Goal: Task Accomplishment & Management: Use online tool/utility

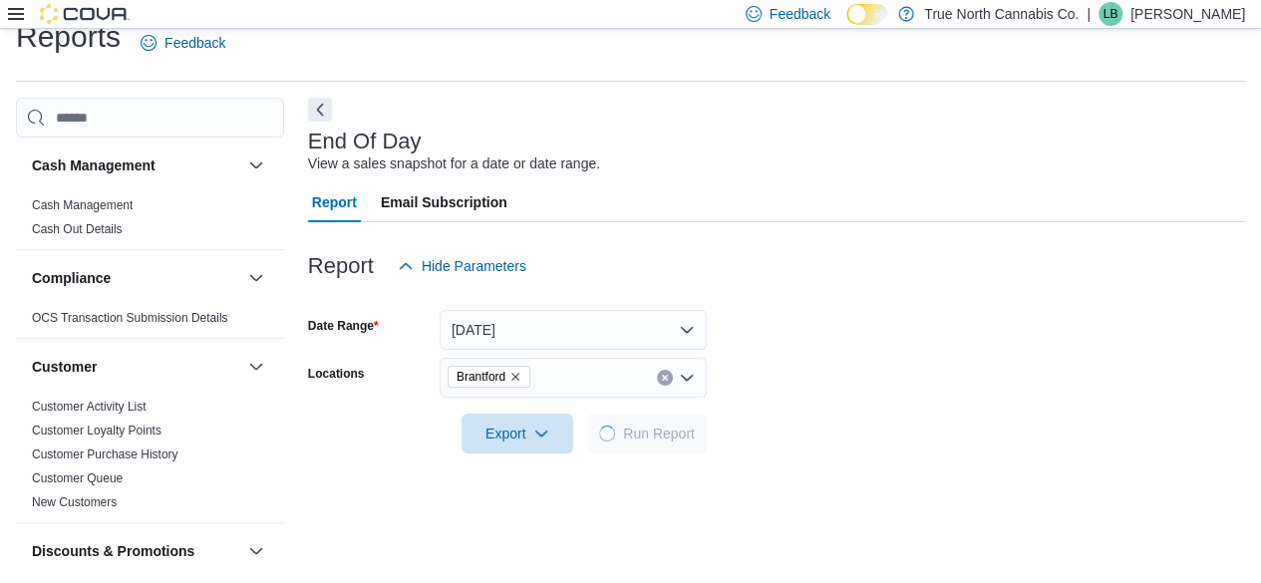
scroll to position [36, 0]
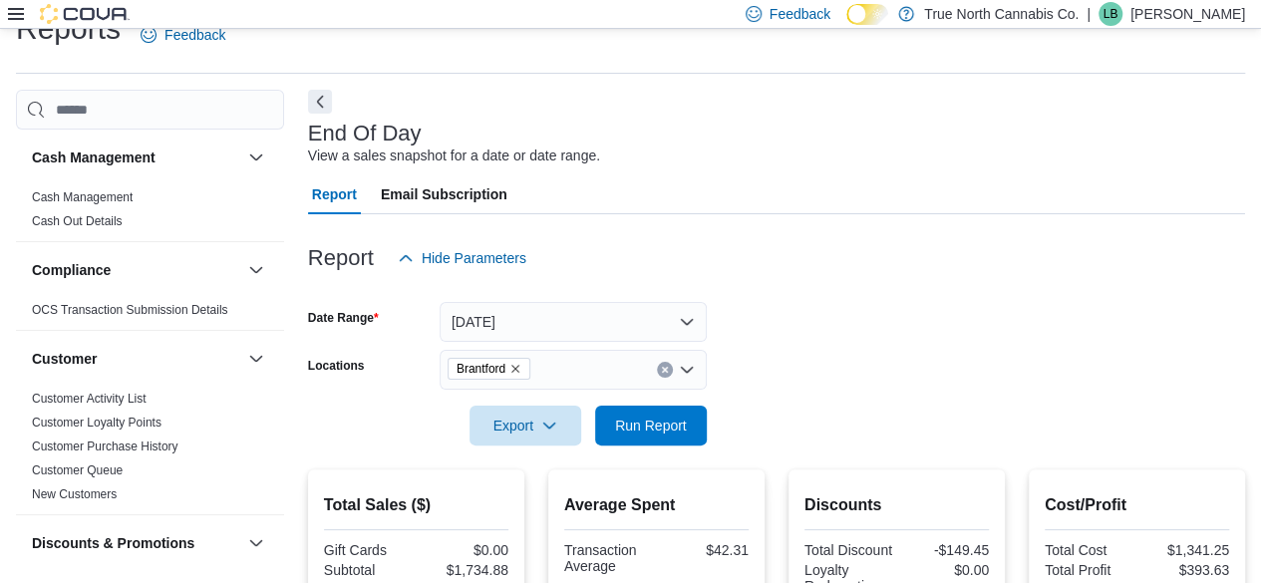
drag, startPoint x: 116, startPoint y: 344, endPoint x: 22, endPoint y: 13, distance: 344.0
click at [22, 13] on icon at bounding box center [16, 14] width 16 height 16
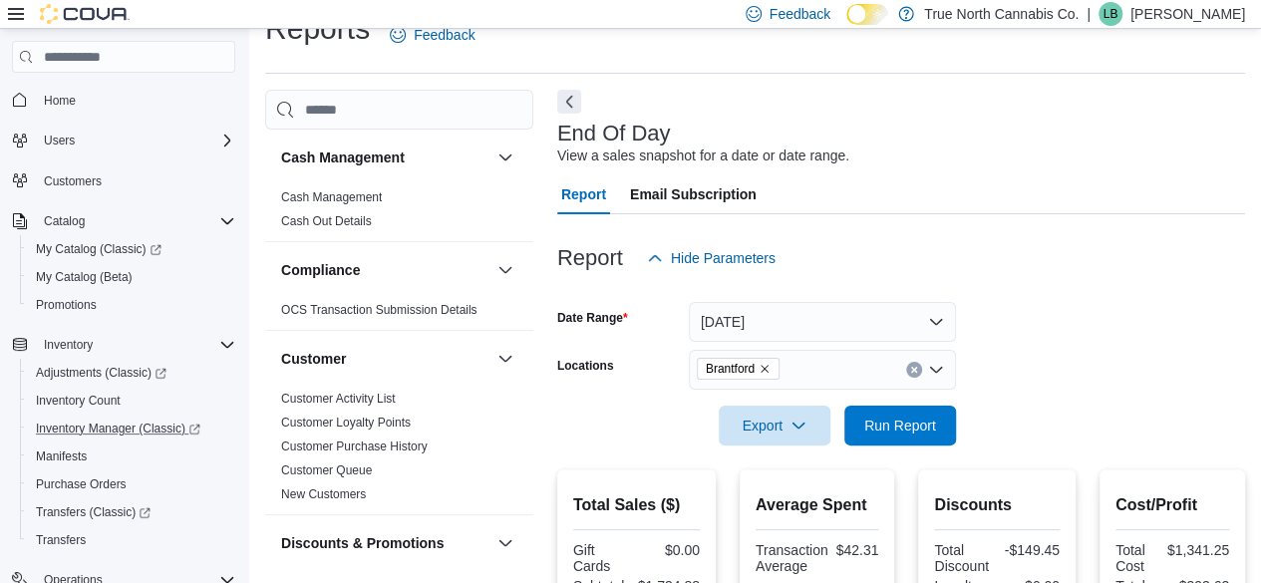
click at [166, 415] on link "Inventory Manager (Classic)" at bounding box center [131, 429] width 223 height 28
click at [871, 422] on span "Run Report" at bounding box center [900, 425] width 72 height 20
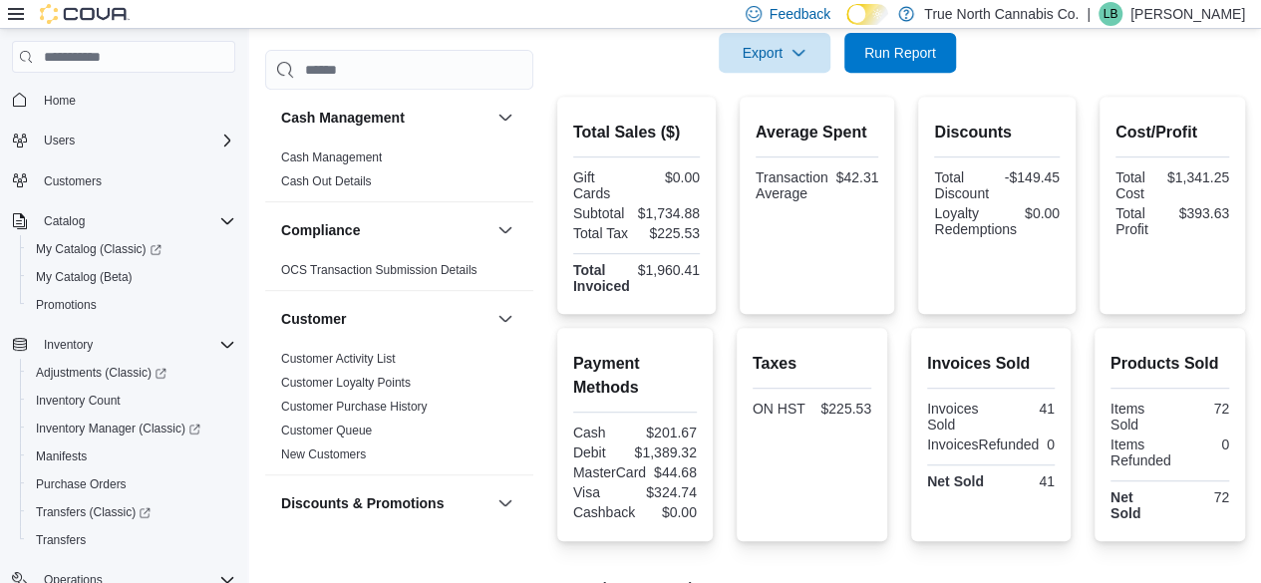
scroll to position [620, 0]
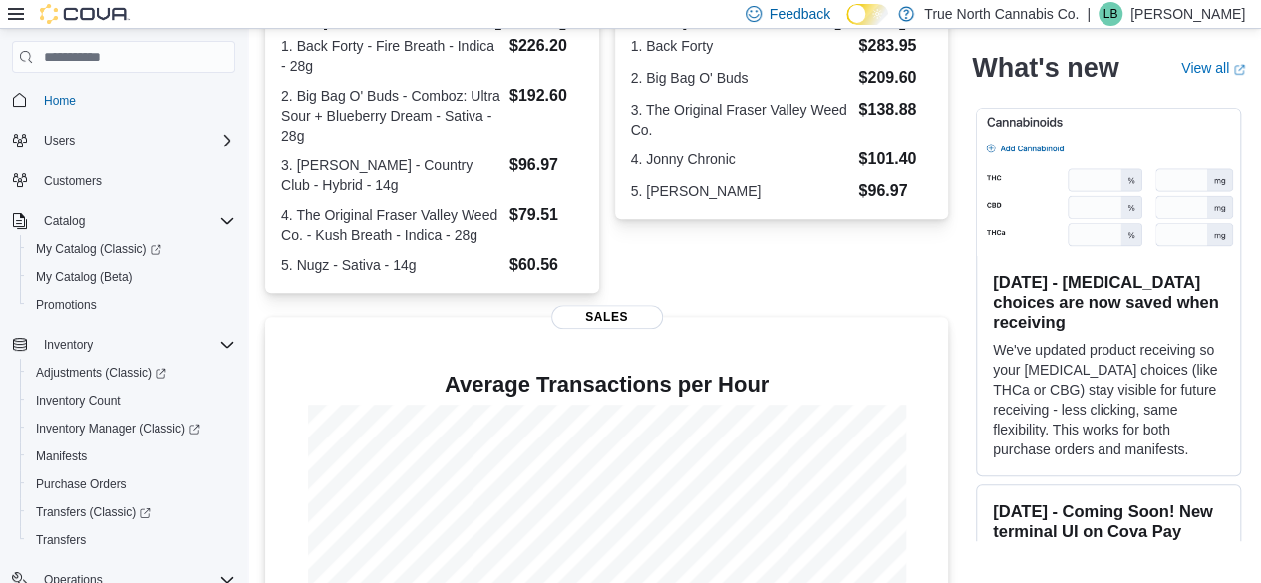
scroll to position [625, 0]
